Goal: Task Accomplishment & Management: Use online tool/utility

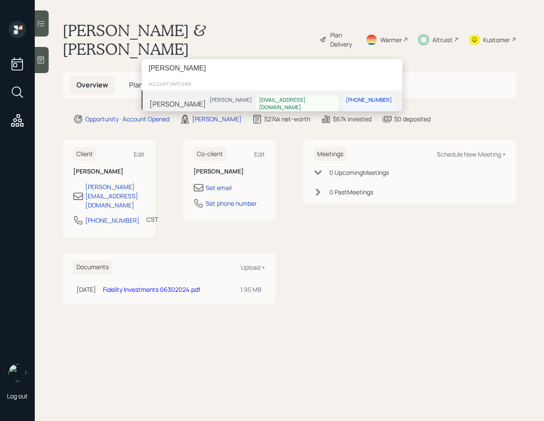
type input "[PERSON_NAME]"
click at [212, 105] on div "[PERSON_NAME] [PERSON_NAME] [EMAIL_ADDRESS][DOMAIN_NAME] [PHONE_NUMBER]" at bounding box center [272, 103] width 261 height 27
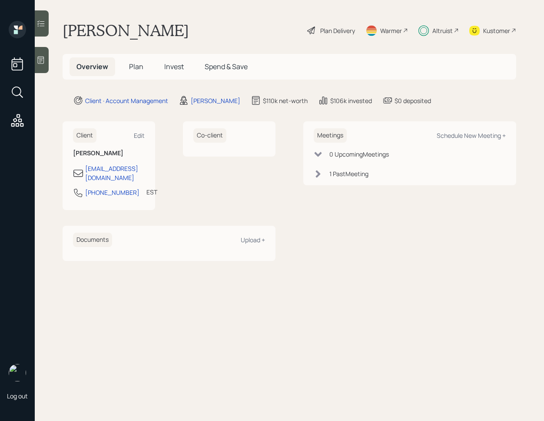
click at [46, 26] on div at bounding box center [42, 23] width 14 height 26
